Goal: Transaction & Acquisition: Purchase product/service

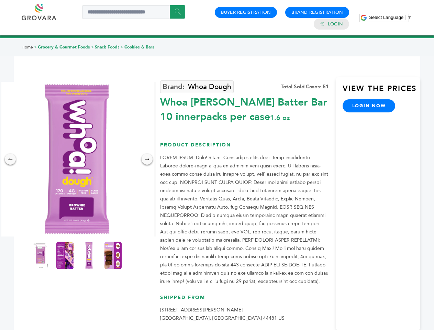
click at [391, 17] on span "Select Language" at bounding box center [386, 17] width 34 height 5
click at [77, 159] on img at bounding box center [77, 159] width 155 height 155
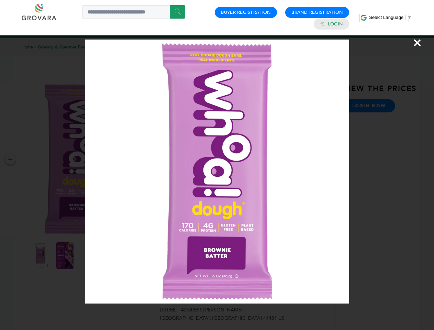
click at [10, 159] on div "×" at bounding box center [217, 165] width 434 height 330
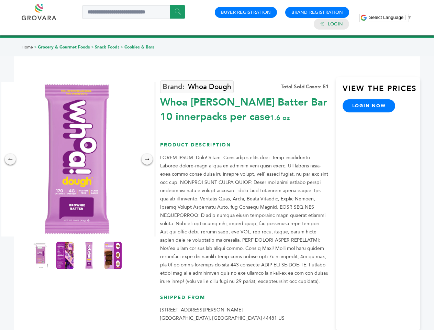
click at [147, 159] on div "→" at bounding box center [147, 159] width 11 height 11
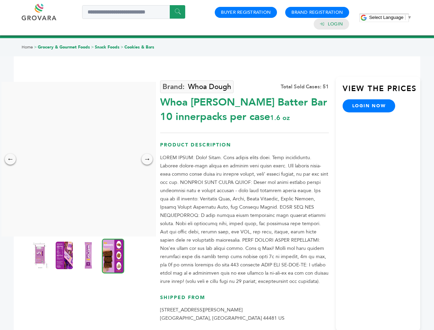
click at [41, 255] on img at bounding box center [40, 256] width 17 height 28
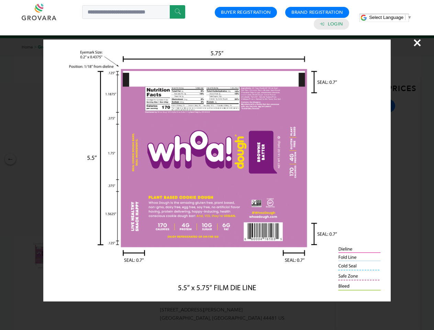
click at [65, 255] on div "×" at bounding box center [217, 165] width 434 height 330
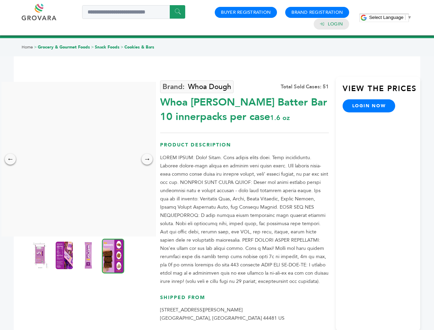
click at [89, 255] on img at bounding box center [88, 256] width 17 height 28
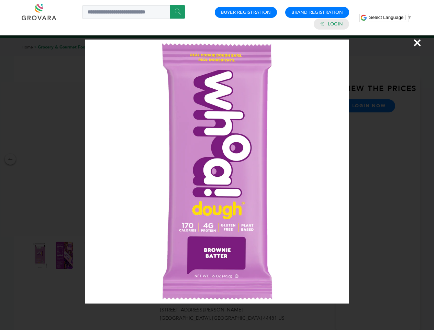
click at [113, 255] on div "×" at bounding box center [217, 165] width 434 height 330
